Goal: Transaction & Acquisition: Purchase product/service

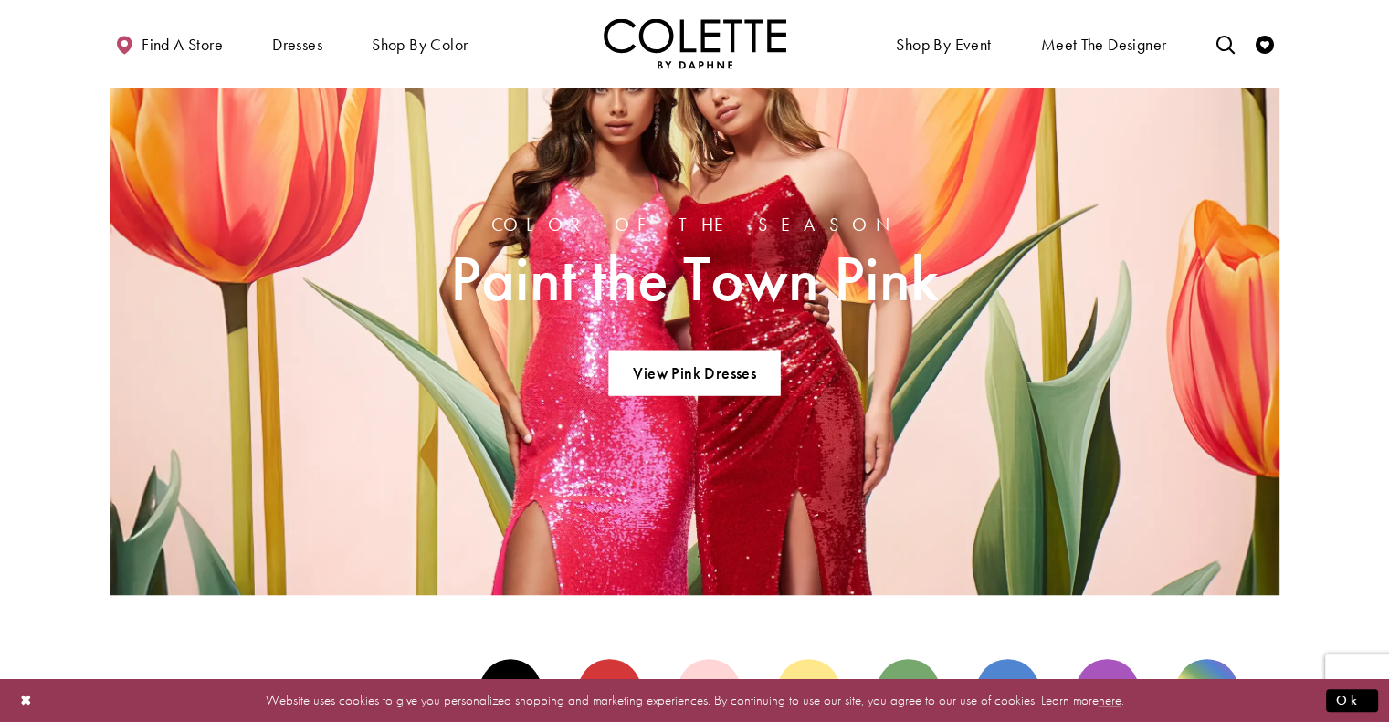
scroll to position [1260, 0]
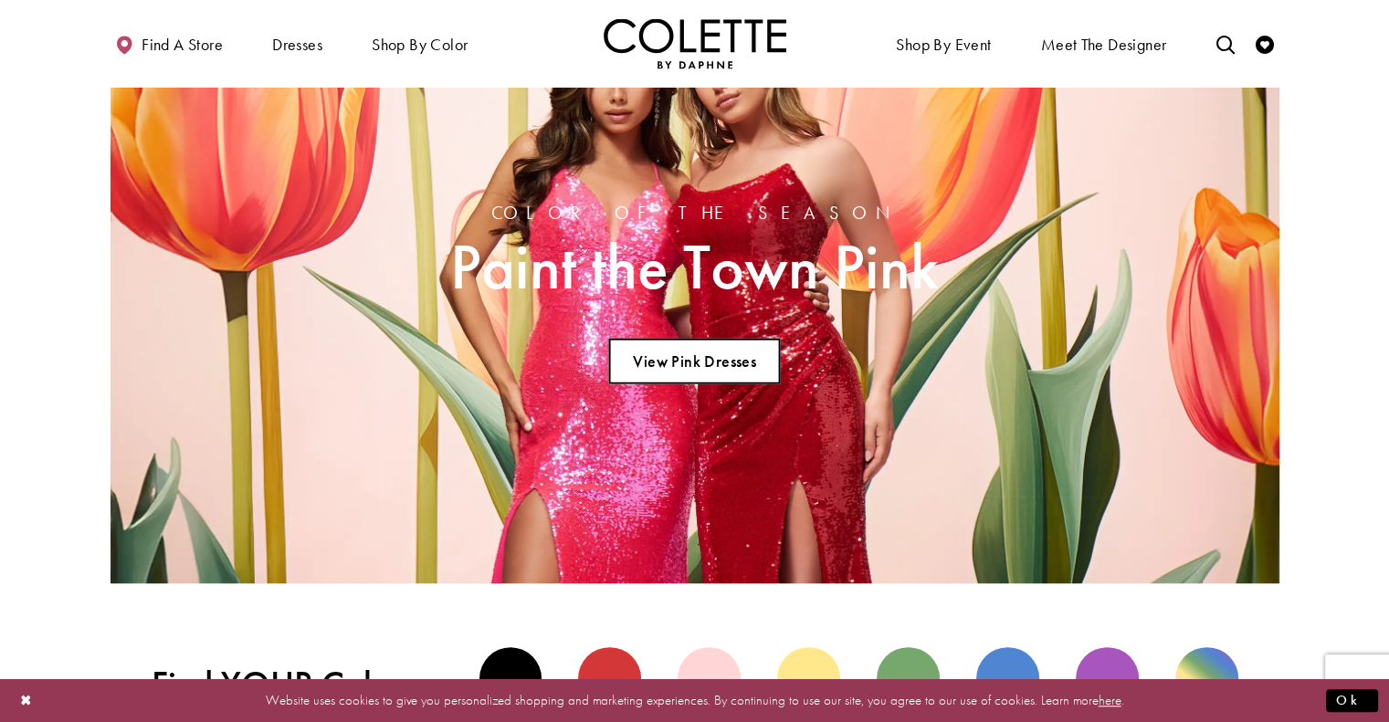
click at [734, 358] on link "View Pink Dresses" at bounding box center [694, 362] width 171 height 46
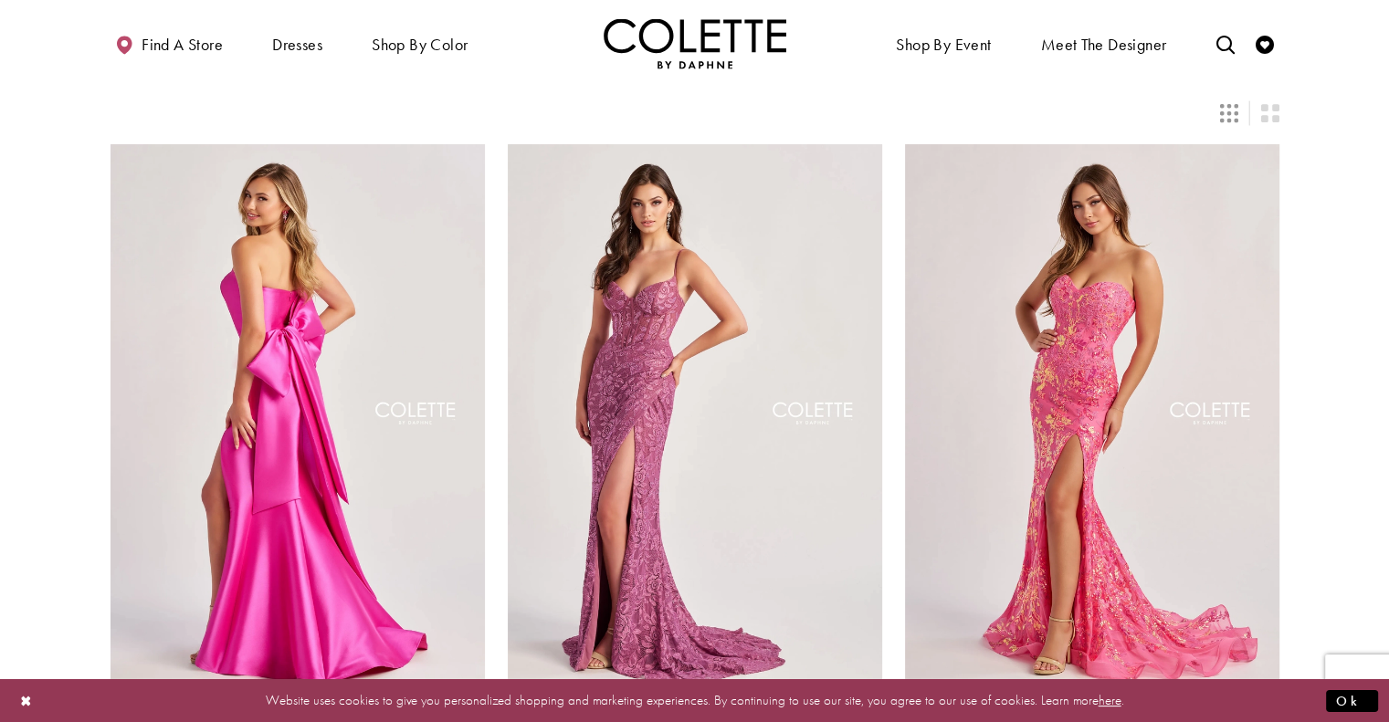
scroll to position [150, 0]
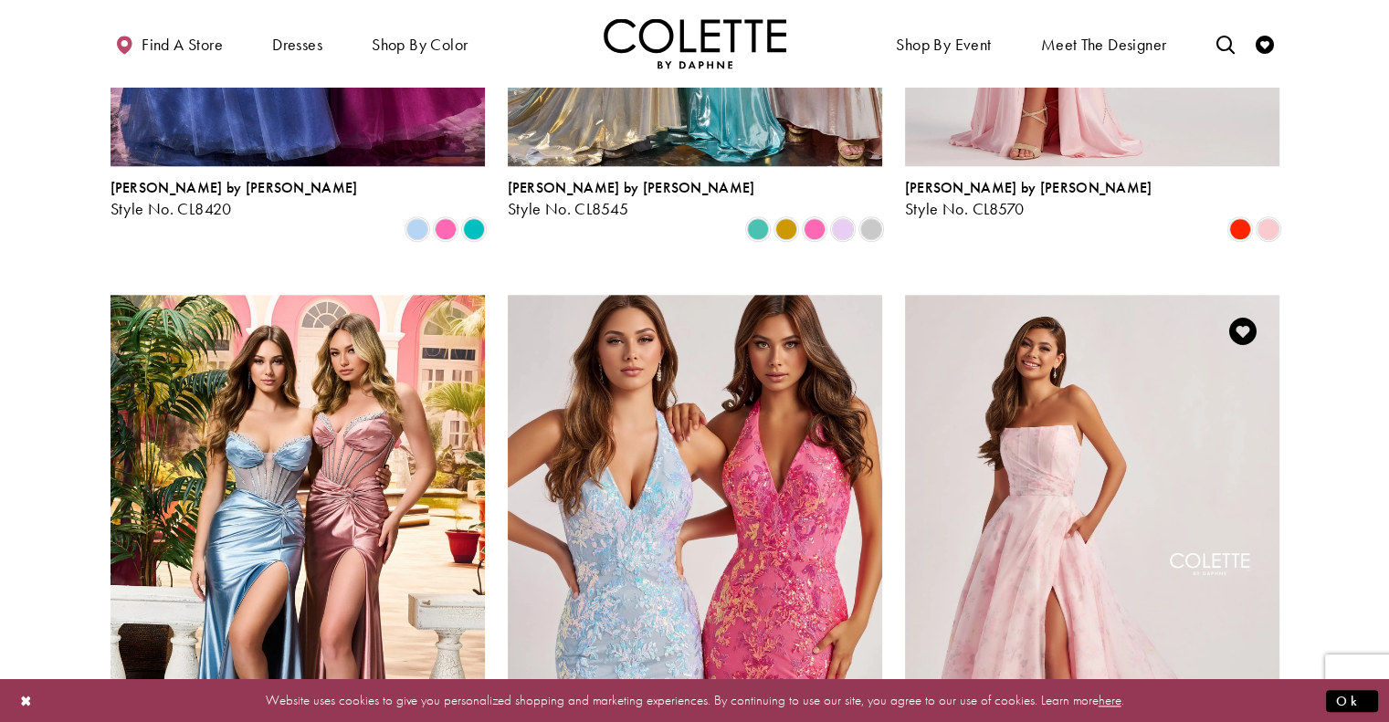
click at [1272, 541] on img "Visit Colette by Daphne Style No. CL8635 Page" at bounding box center [1092, 567] width 374 height 544
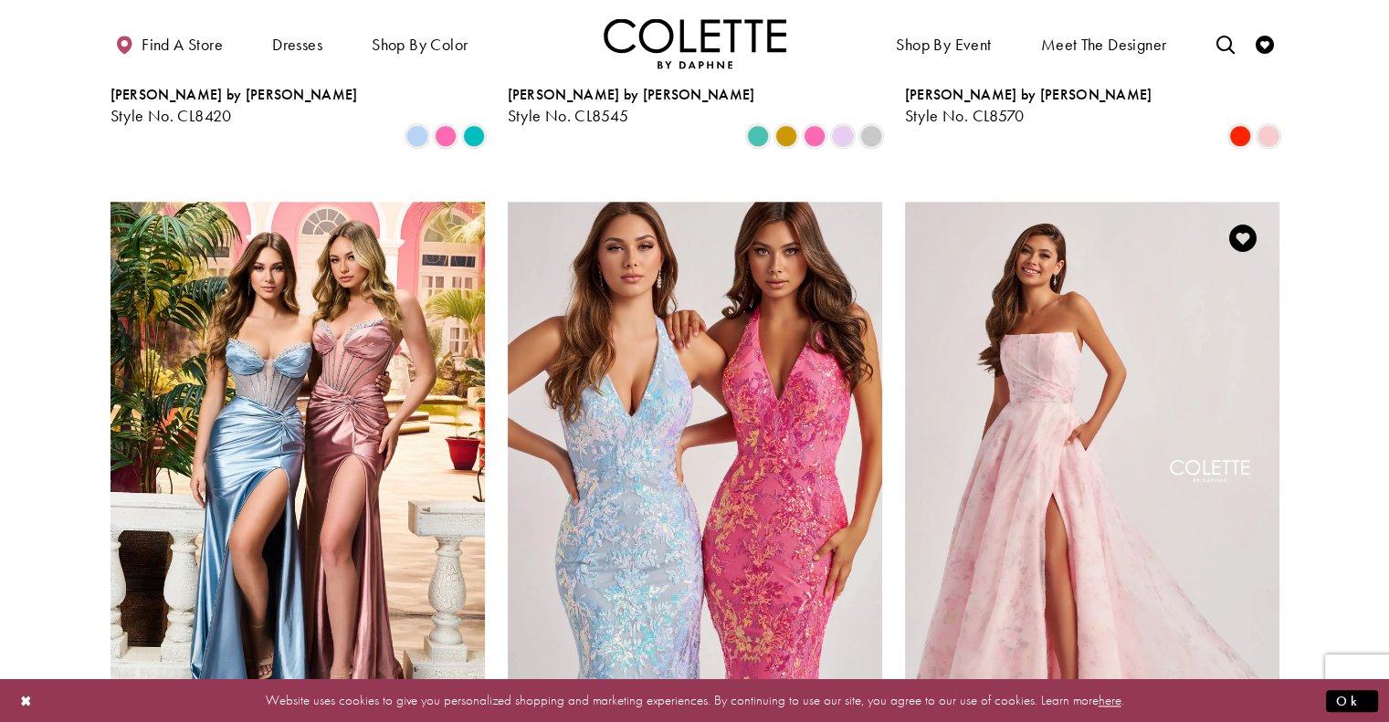
scroll to position [2081, 0]
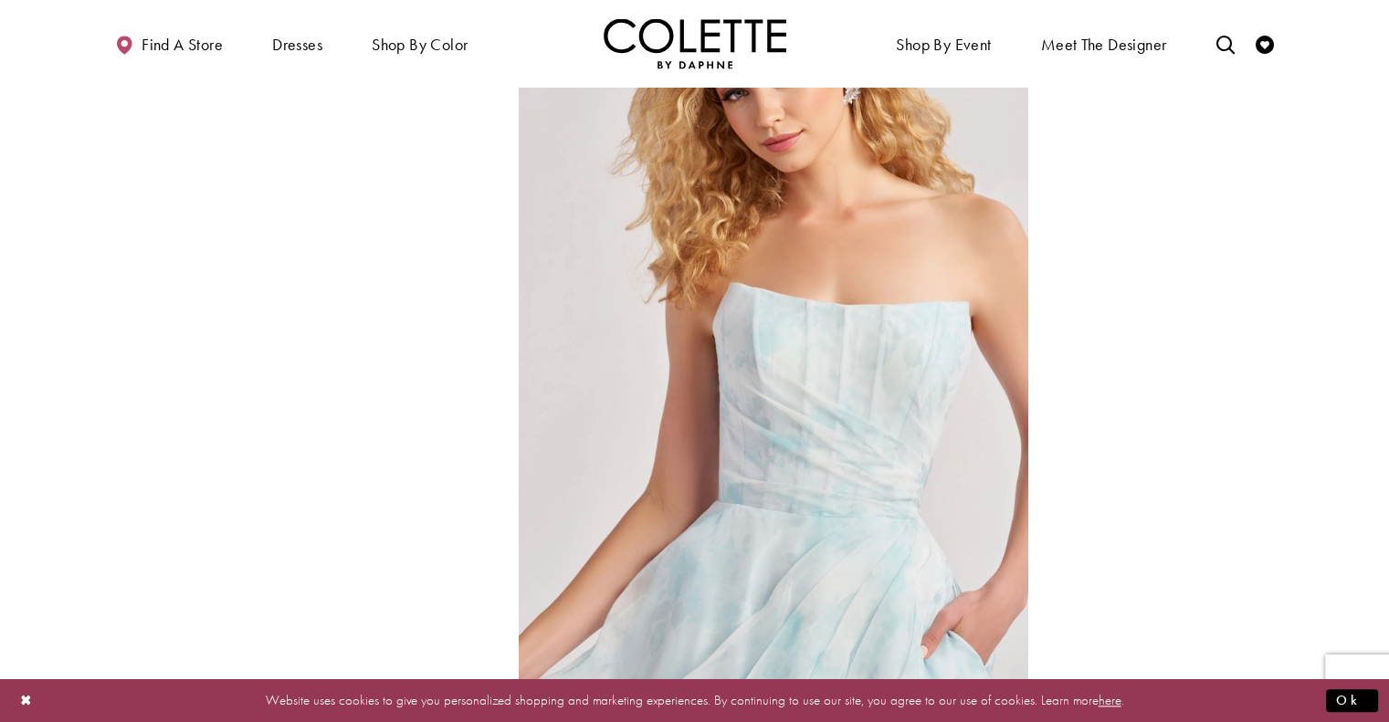
scroll to position [1672, 0]
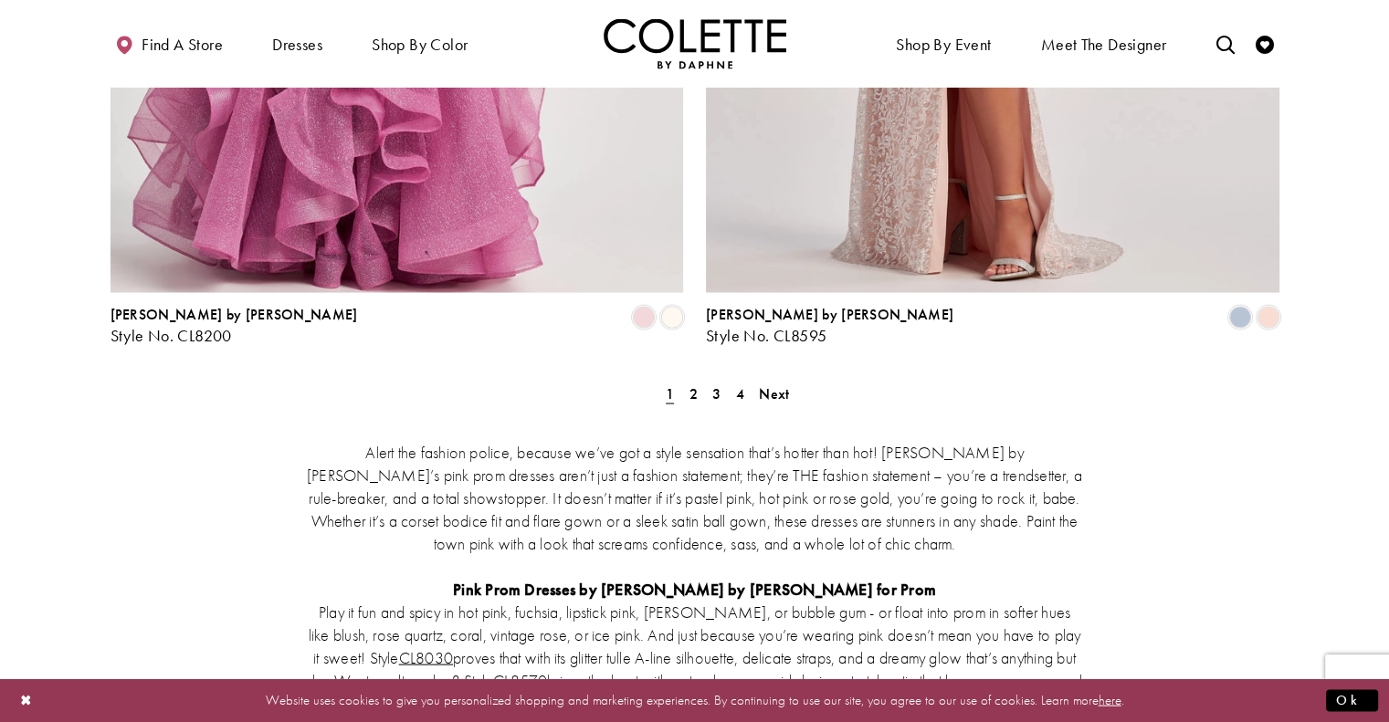
scroll to position [3849, 0]
